Goal: Task Accomplishment & Management: Use online tool/utility

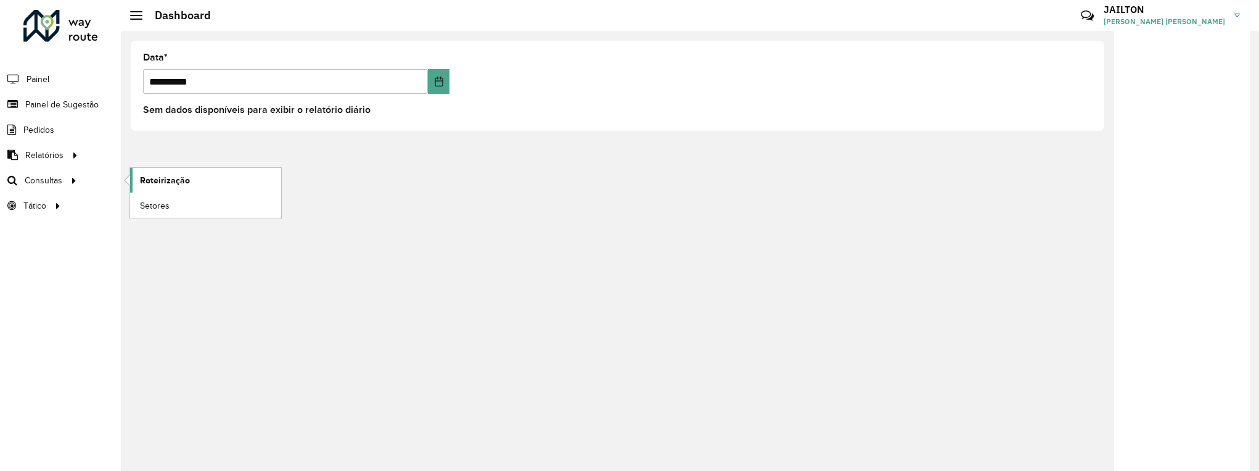
click at [180, 179] on span "Roteirização" at bounding box center [165, 180] width 50 height 13
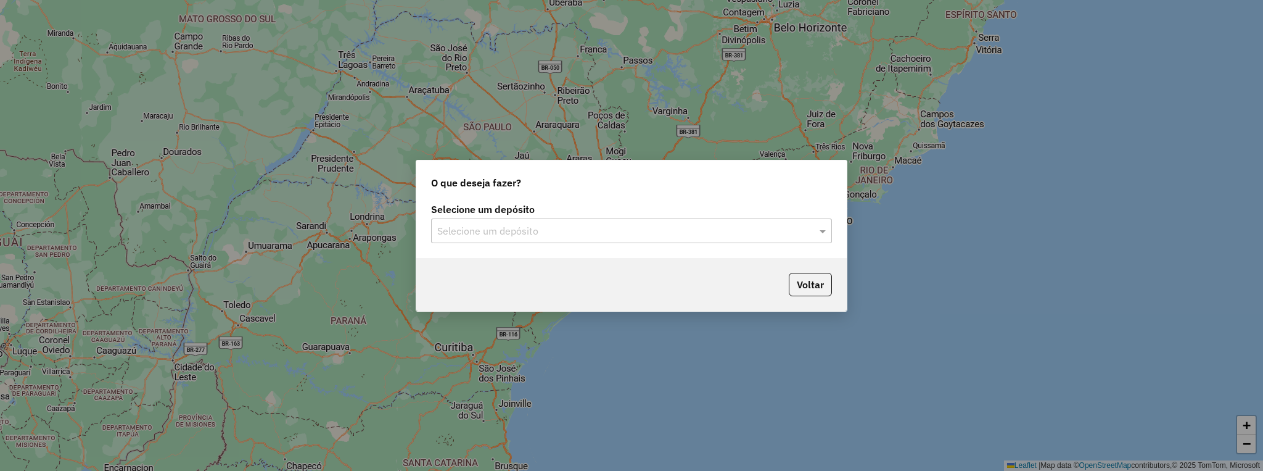
click at [687, 224] on input "text" at bounding box center [619, 231] width 364 height 15
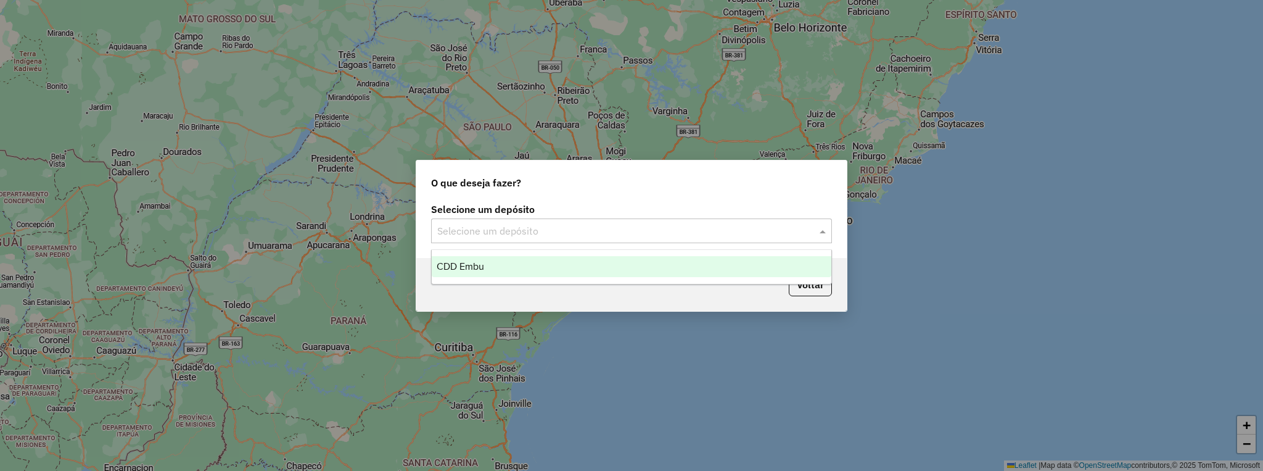
click at [655, 264] on div "CDD Embu" at bounding box center [632, 266] width 400 height 21
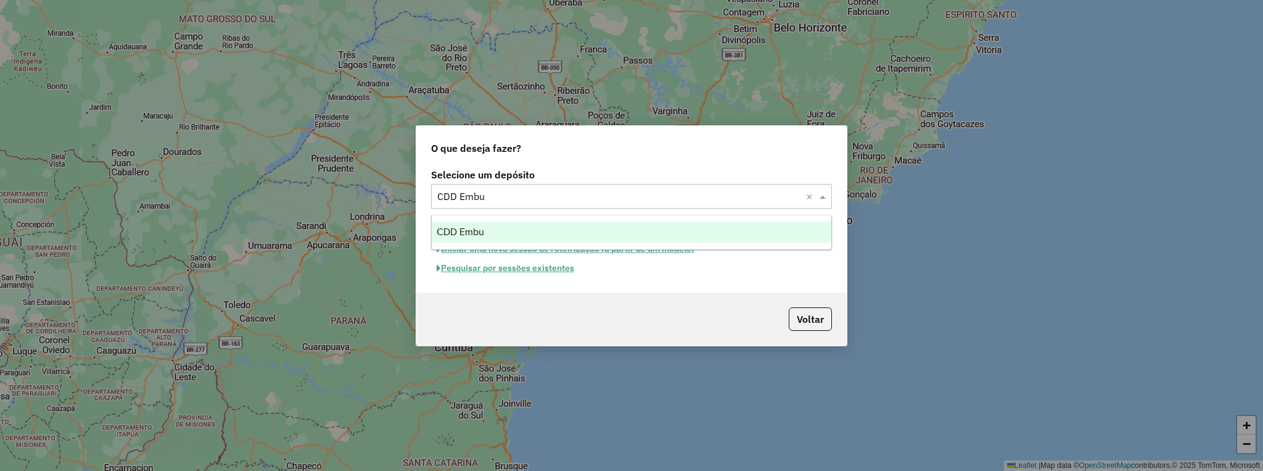
click at [777, 195] on input "text" at bounding box center [619, 196] width 364 height 15
click at [749, 232] on div "CDD Embu" at bounding box center [632, 231] width 400 height 21
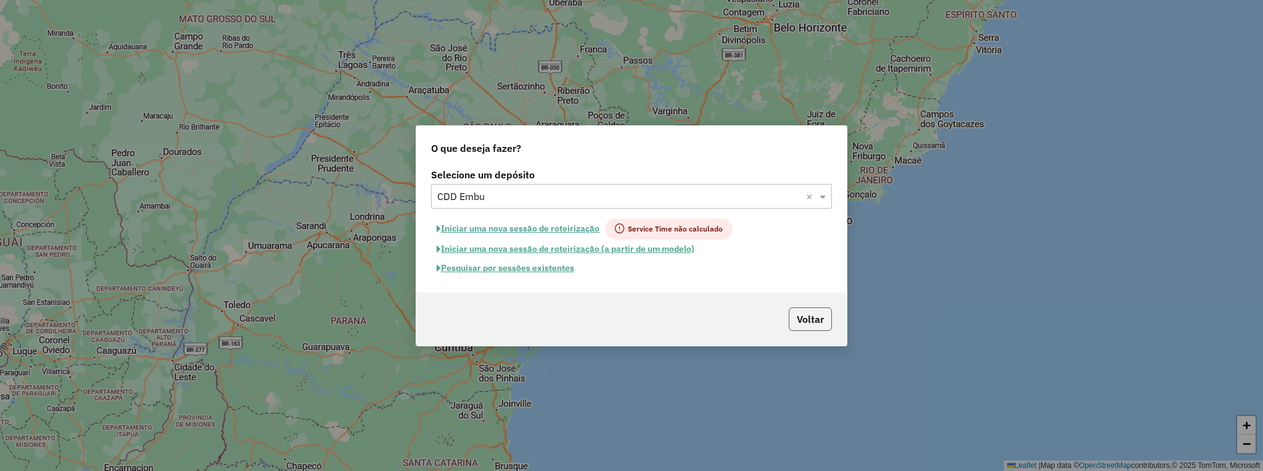
click at [805, 325] on button "Voltar" at bounding box center [810, 318] width 43 height 23
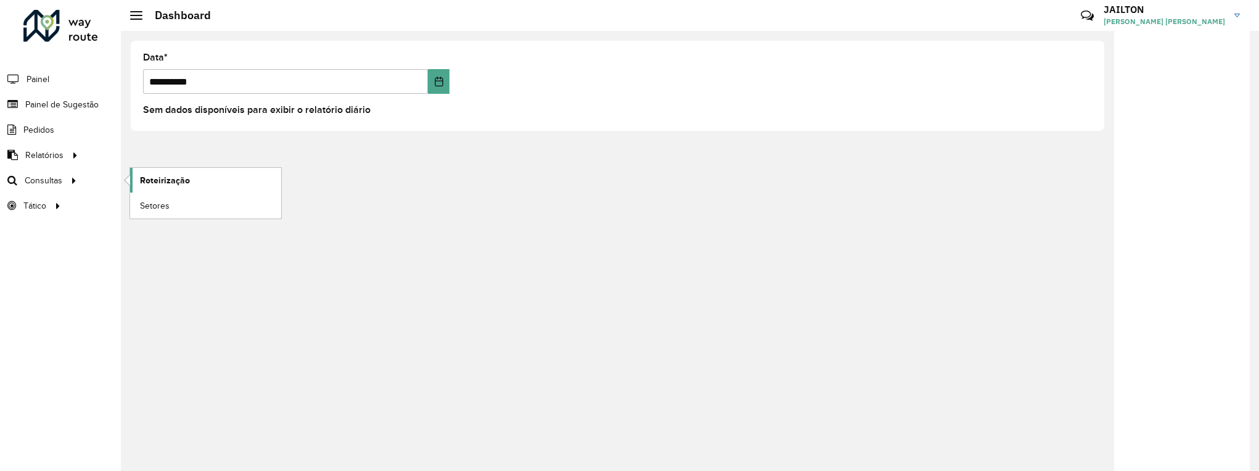
click at [160, 181] on span "Roteirização" at bounding box center [165, 180] width 50 height 13
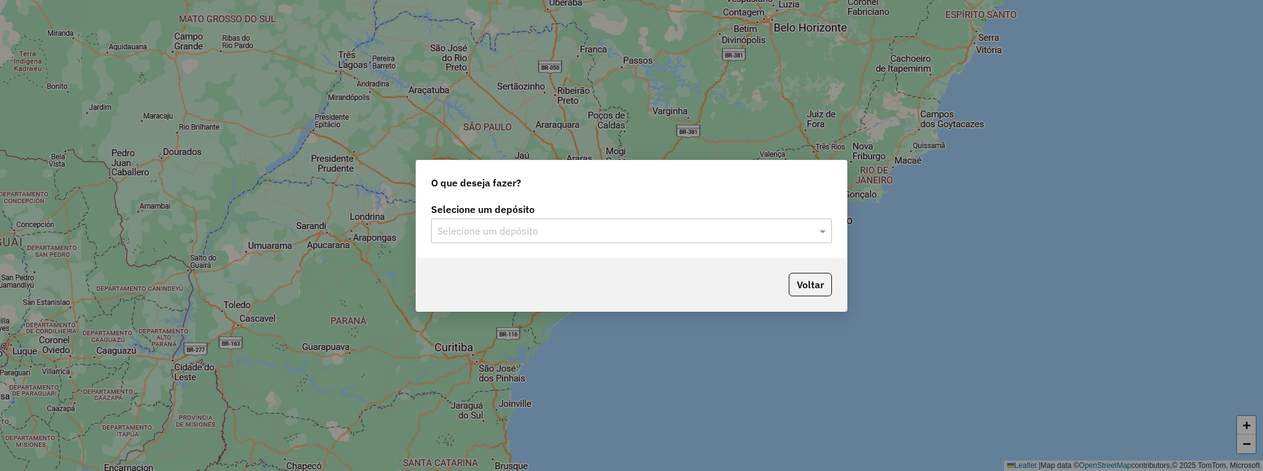
click at [709, 214] on label "Selecione um depósito" at bounding box center [631, 209] width 401 height 15
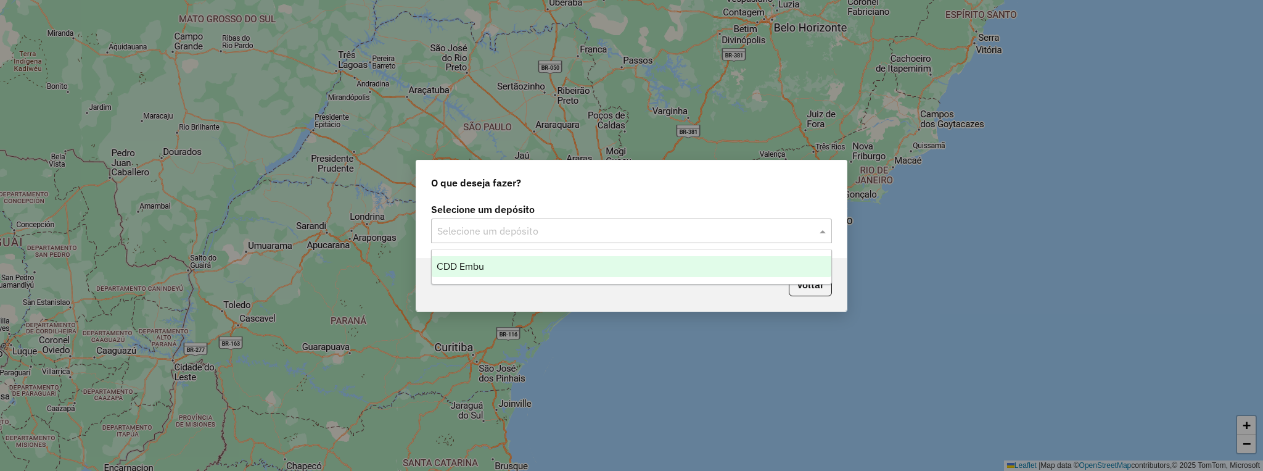
click at [707, 228] on input "text" at bounding box center [619, 231] width 364 height 15
click at [669, 262] on div "CDD Embu" at bounding box center [632, 266] width 400 height 21
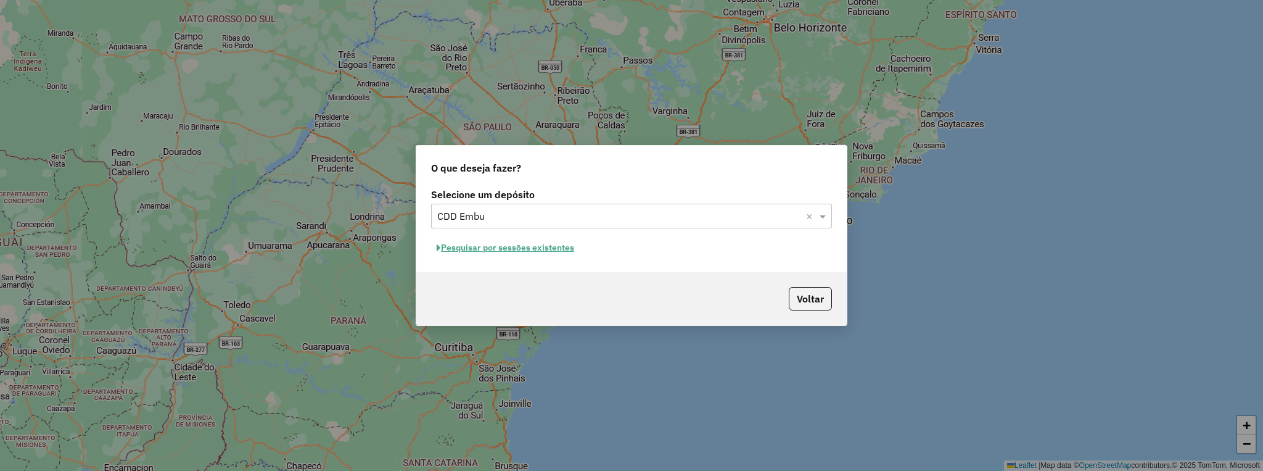
click at [549, 245] on button "Pesquisar por sessões existentes" at bounding box center [505, 247] width 149 height 19
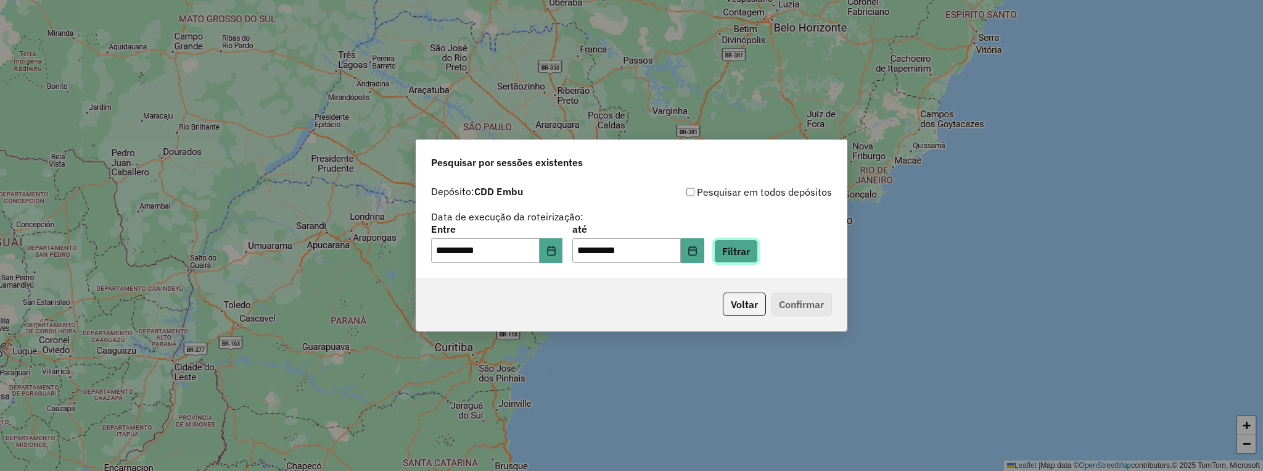
click at [741, 250] on button "Filtrar" at bounding box center [736, 250] width 44 height 23
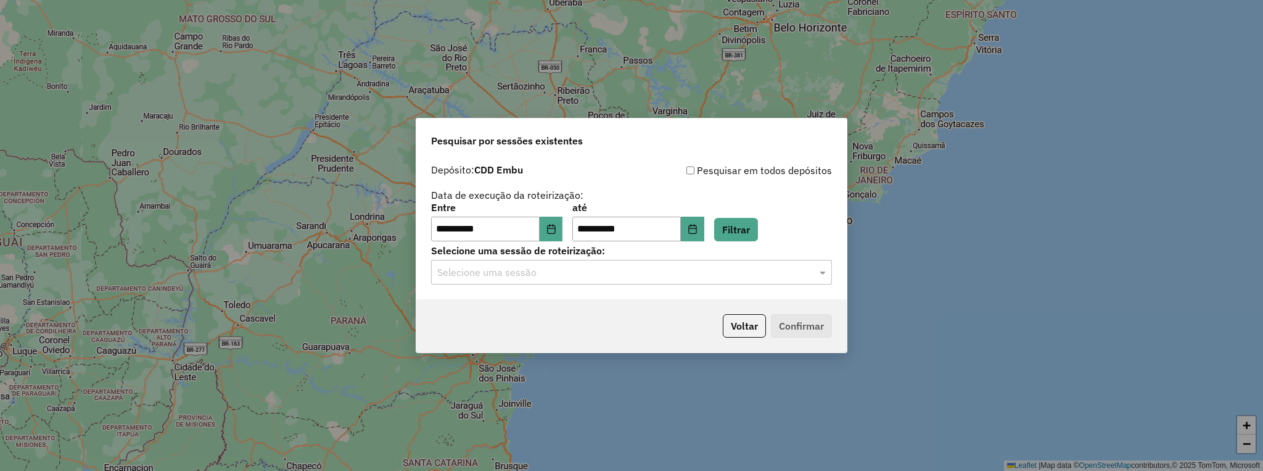
click at [618, 286] on div "**********" at bounding box center [631, 228] width 431 height 141
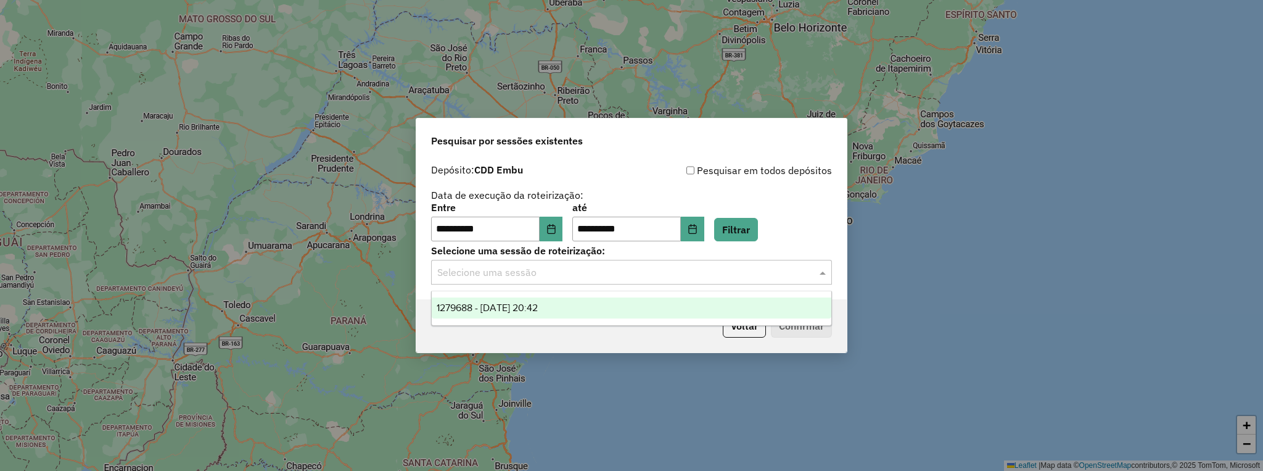
click at [650, 273] on input "text" at bounding box center [619, 272] width 364 height 15
click at [598, 311] on div "1279688 - 20/09/2025 20:42" at bounding box center [632, 307] width 400 height 21
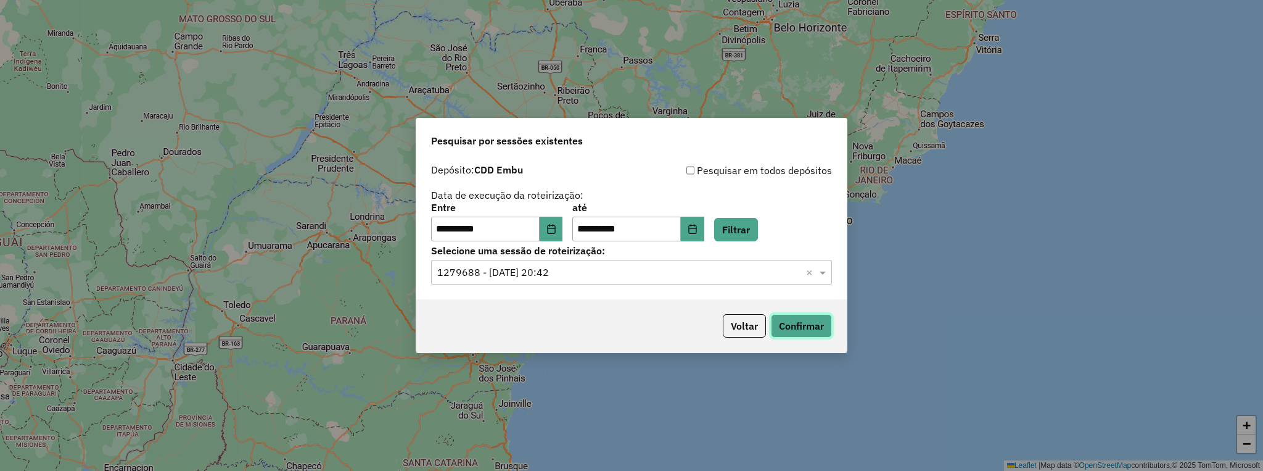
click at [807, 324] on button "Confirmar" at bounding box center [801, 325] width 61 height 23
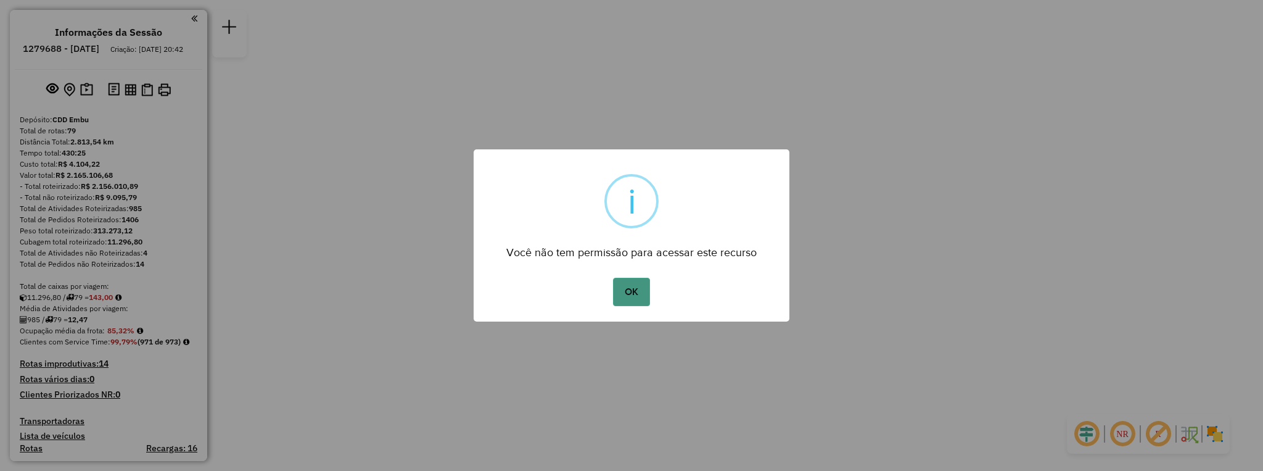
click at [629, 285] on button "OK" at bounding box center [631, 292] width 36 height 28
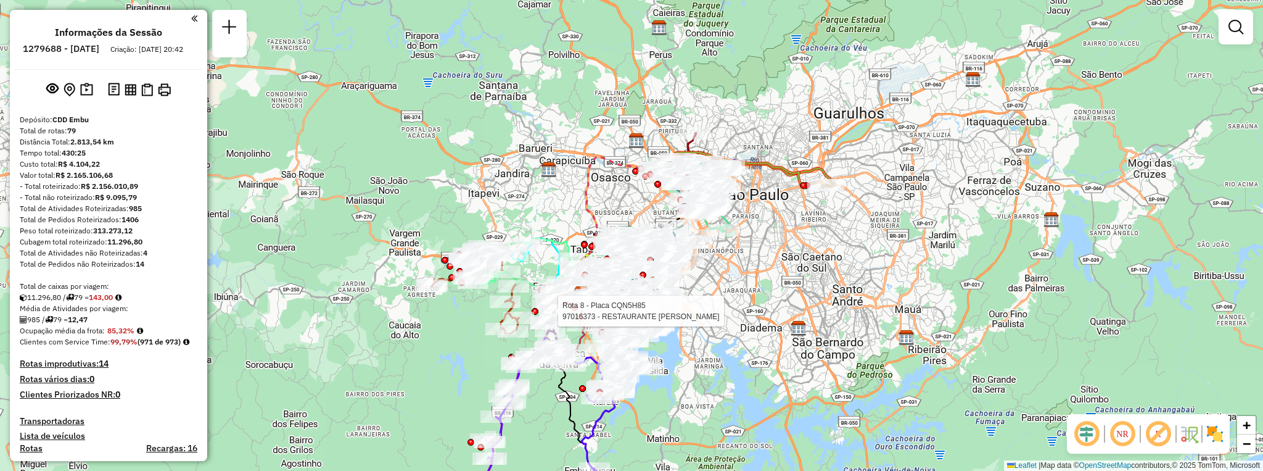
select select "**********"
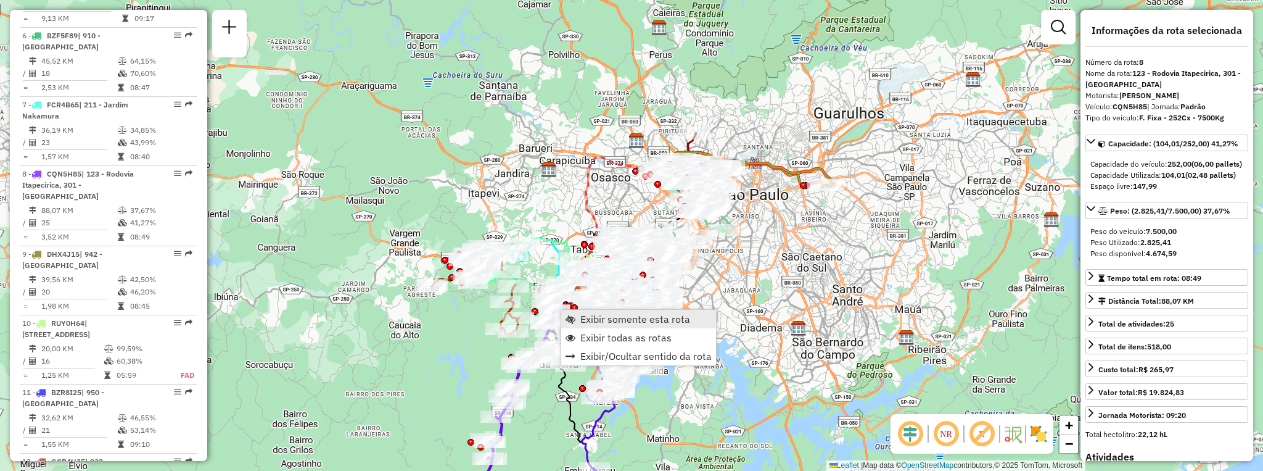
scroll to position [967, 0]
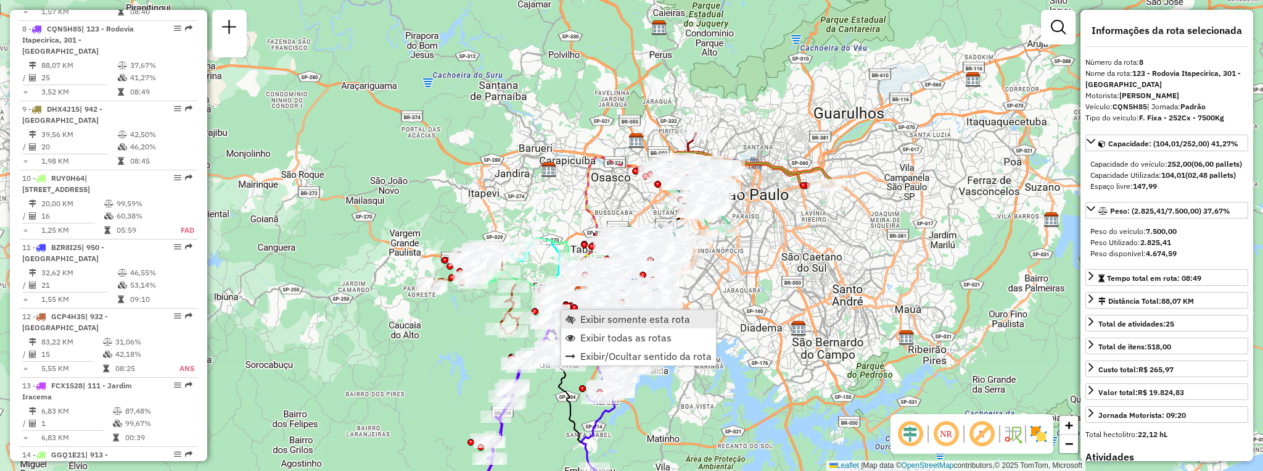
click at [693, 320] on link "Exibir somente esta rota" at bounding box center [638, 319] width 155 height 19
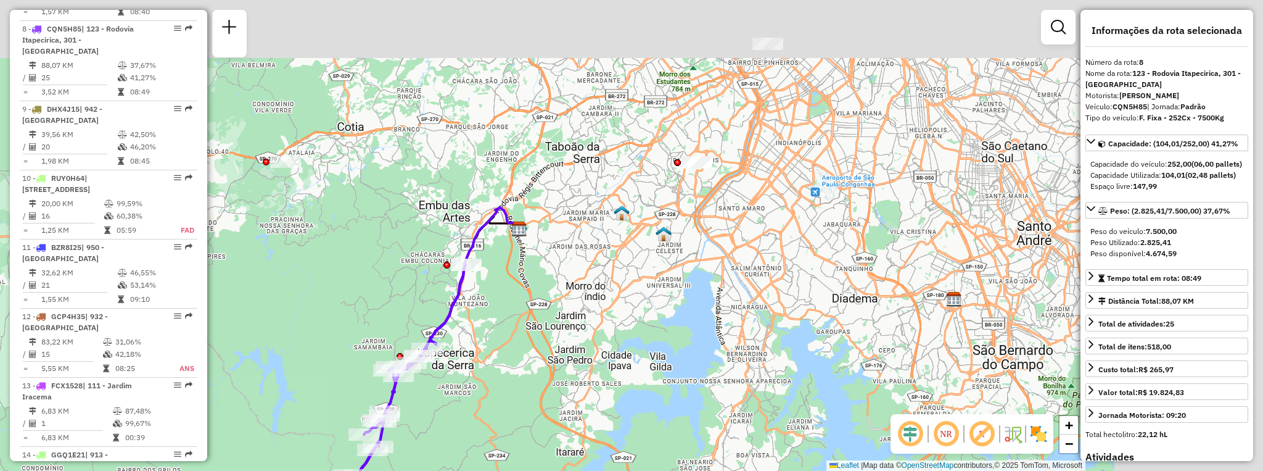
drag, startPoint x: 899, startPoint y: 202, endPoint x: 619, endPoint y: 443, distance: 369.5
click at [619, 443] on div "Janela de atendimento Grade de atendimento Capacidade Transportadoras Veículos …" at bounding box center [631, 235] width 1263 height 471
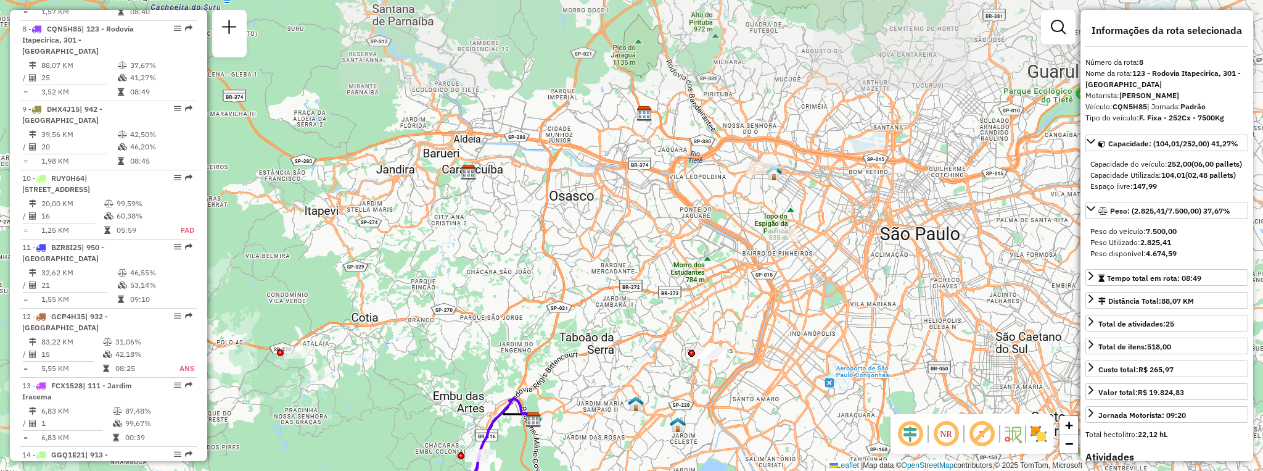
drag, startPoint x: 738, startPoint y: 266, endPoint x: 794, endPoint y: 388, distance: 134.4
click at [794, 388] on div "Janela de atendimento Grade de atendimento Capacidade Transportadoras Veículos …" at bounding box center [631, 235] width 1263 height 471
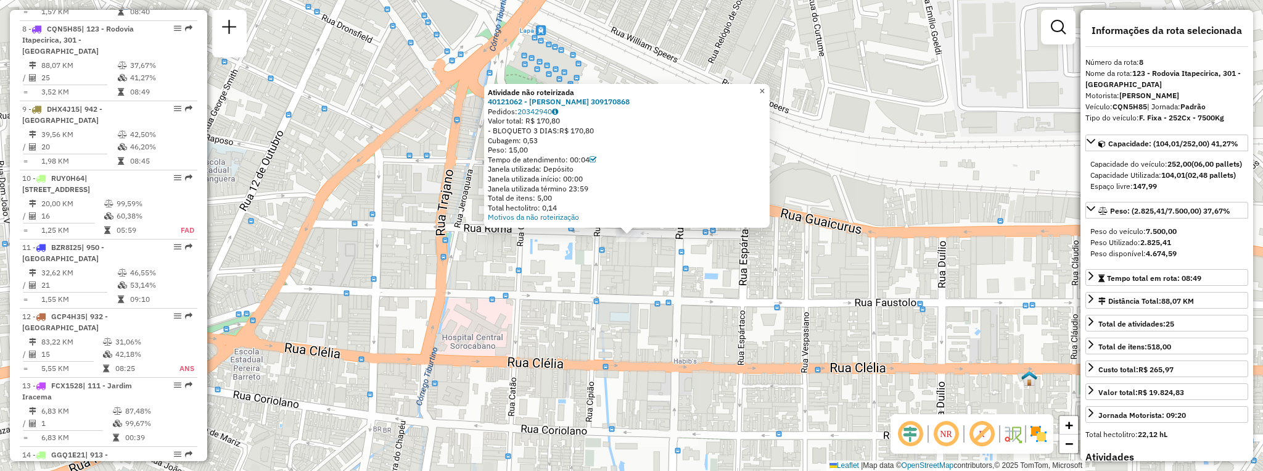
click at [770, 93] on link "×" at bounding box center [762, 91] width 15 height 15
